Goal: Transaction & Acquisition: Obtain resource

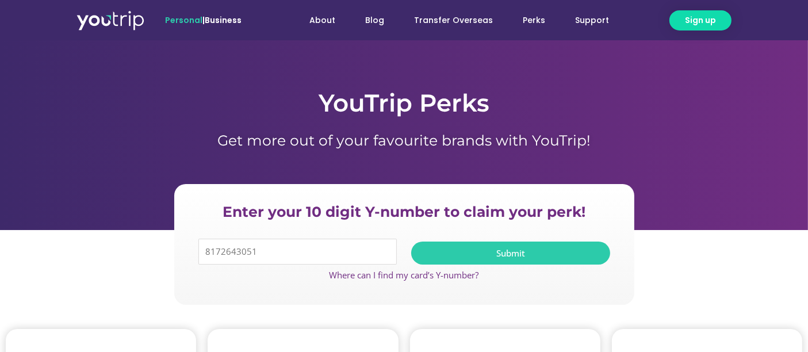
type input "8172643051"
click at [448, 255] on span "Submit" at bounding box center [510, 253] width 171 height 9
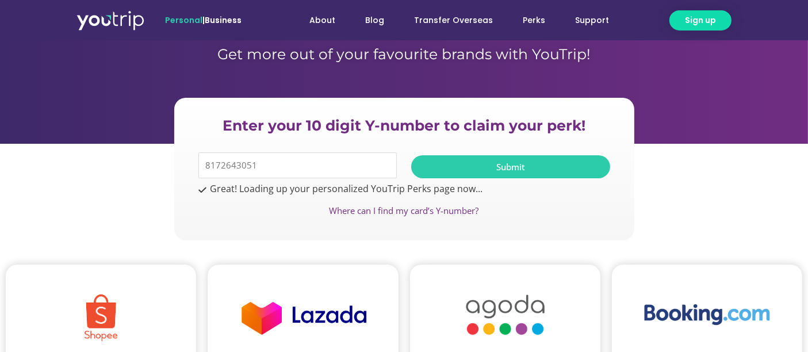
scroll to position [128, 0]
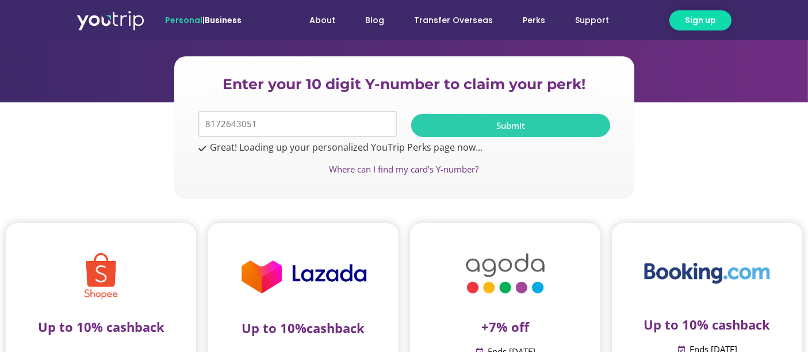
click at [355, 121] on input "8172643051" at bounding box center [298, 124] width 199 height 26
click at [314, 130] on input "8172643051" at bounding box center [298, 124] width 199 height 26
type input "8172643051"
click at [441, 124] on span "Submit" at bounding box center [510, 125] width 171 height 9
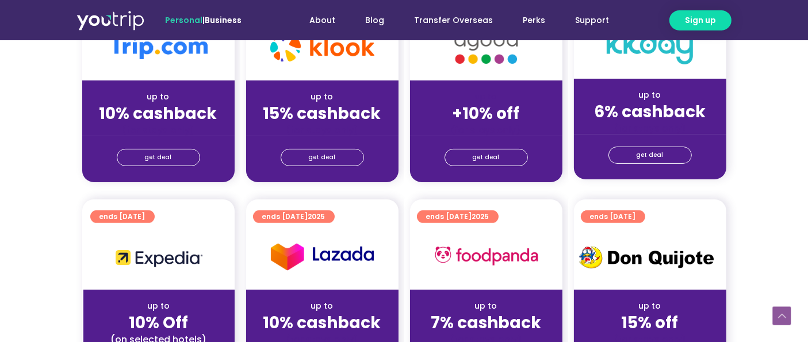
scroll to position [447, 0]
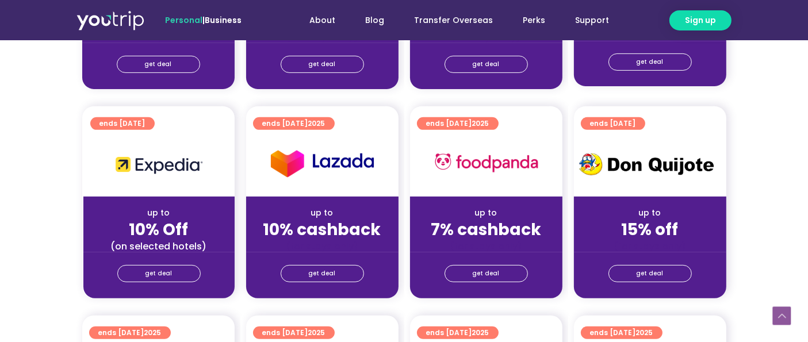
drag, startPoint x: 189, startPoint y: 204, endPoint x: 169, endPoint y: 163, distance: 45.5
click at [169, 163] on img at bounding box center [159, 164] width 89 height 29
click at [159, 274] on span "get deal" at bounding box center [159, 274] width 27 height 16
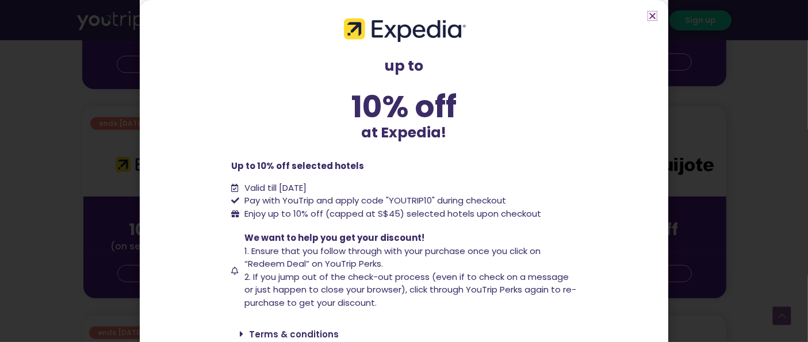
scroll to position [44, 0]
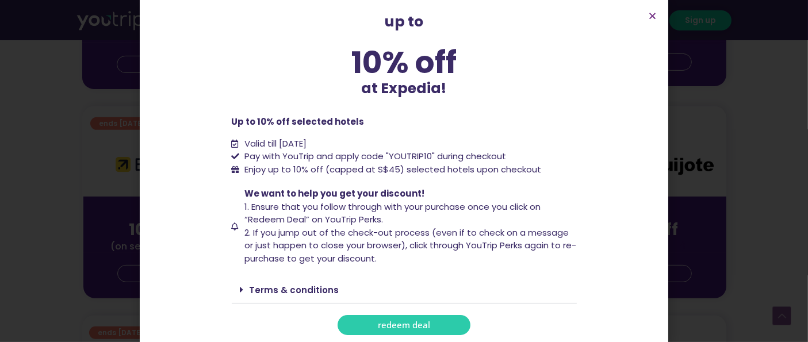
click at [371, 321] on link "redeem deal" at bounding box center [404, 325] width 133 height 20
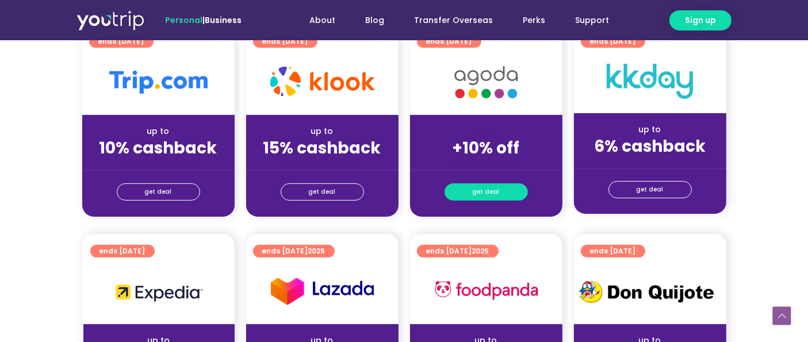
click at [482, 192] on span "get deal" at bounding box center [486, 192] width 27 height 16
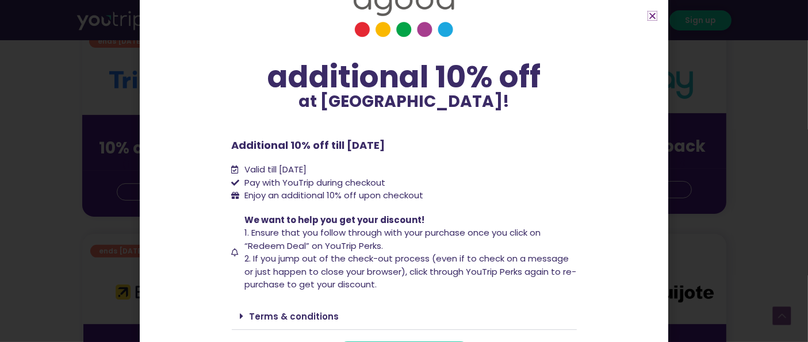
scroll to position [64, 0]
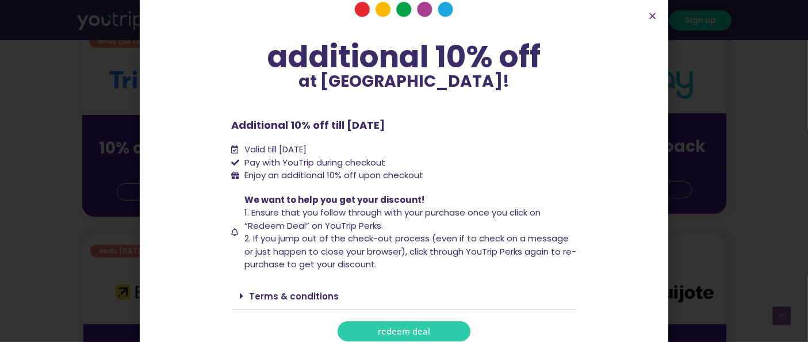
click at [403, 330] on span "redeem deal" at bounding box center [404, 331] width 52 height 9
